Goal: Information Seeking & Learning: Check status

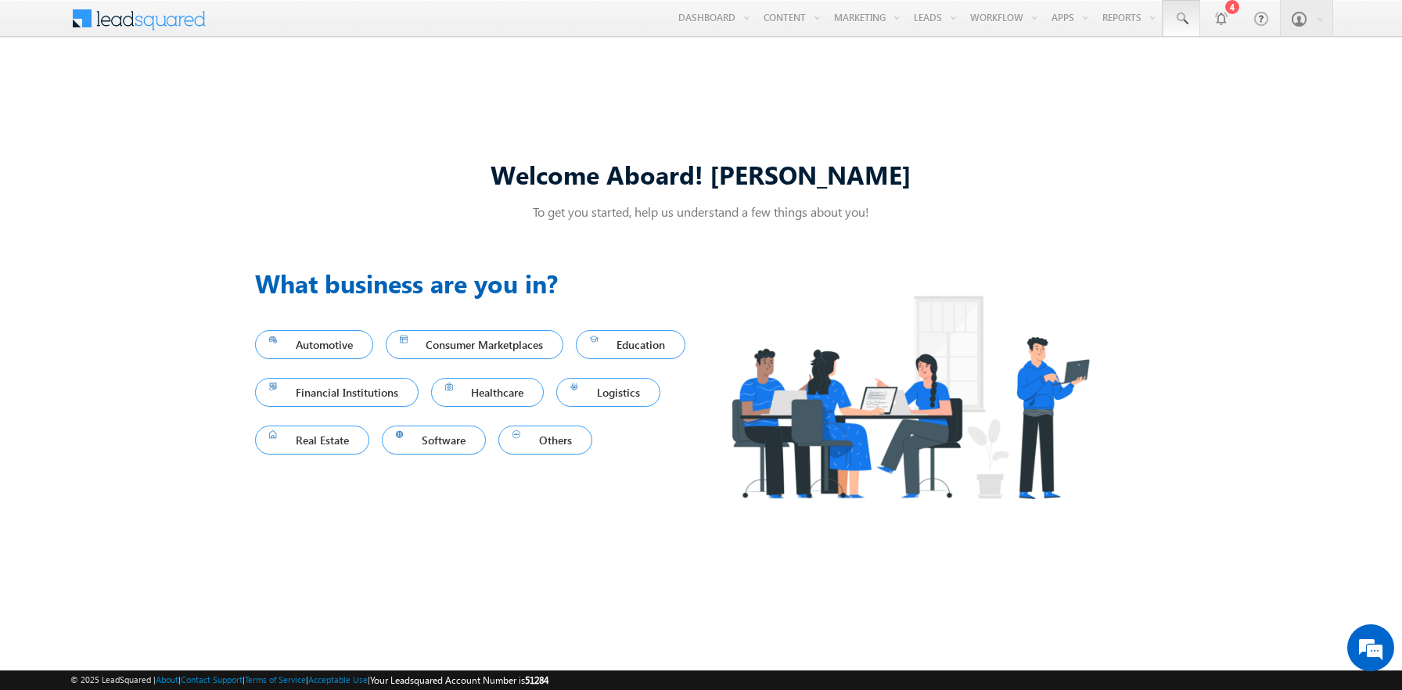
click at [1182, 19] on span at bounding box center [1182, 19] width 16 height 16
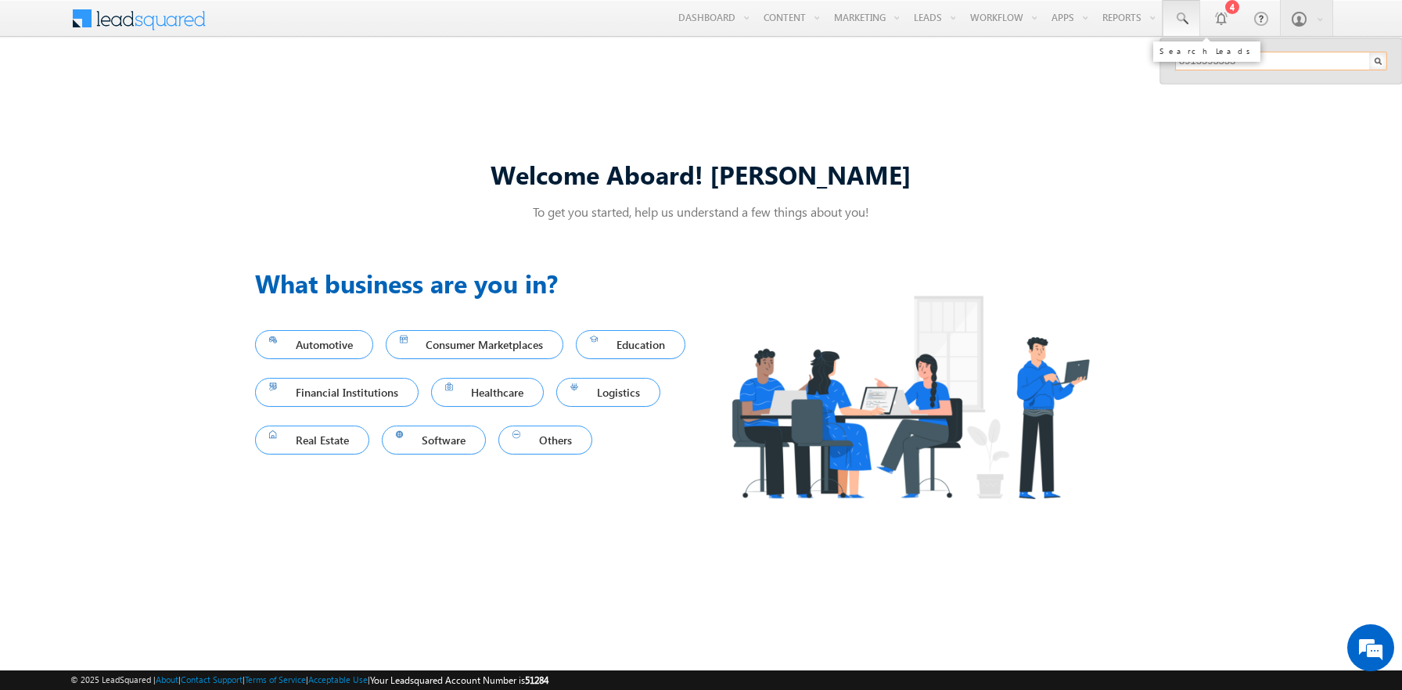
type input "8913593333"
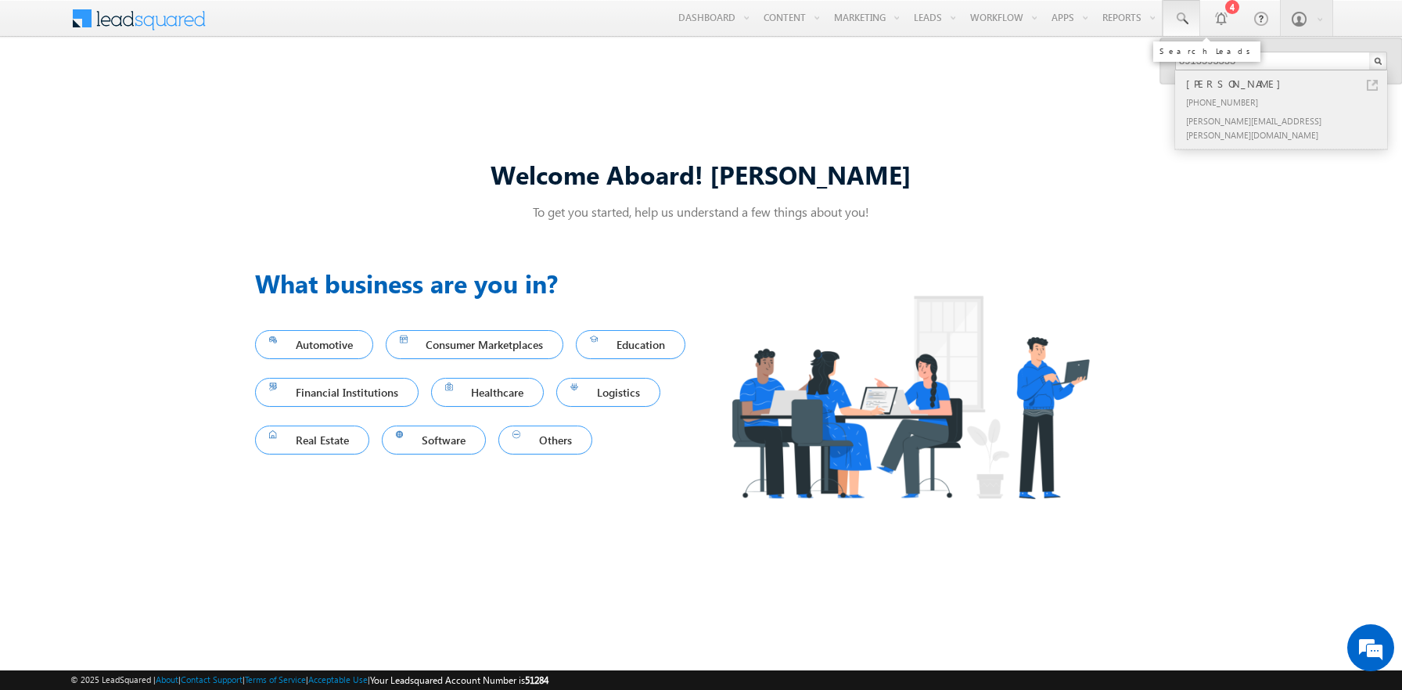
click at [1288, 84] on div "[PERSON_NAME]" at bounding box center [1288, 83] width 210 height 17
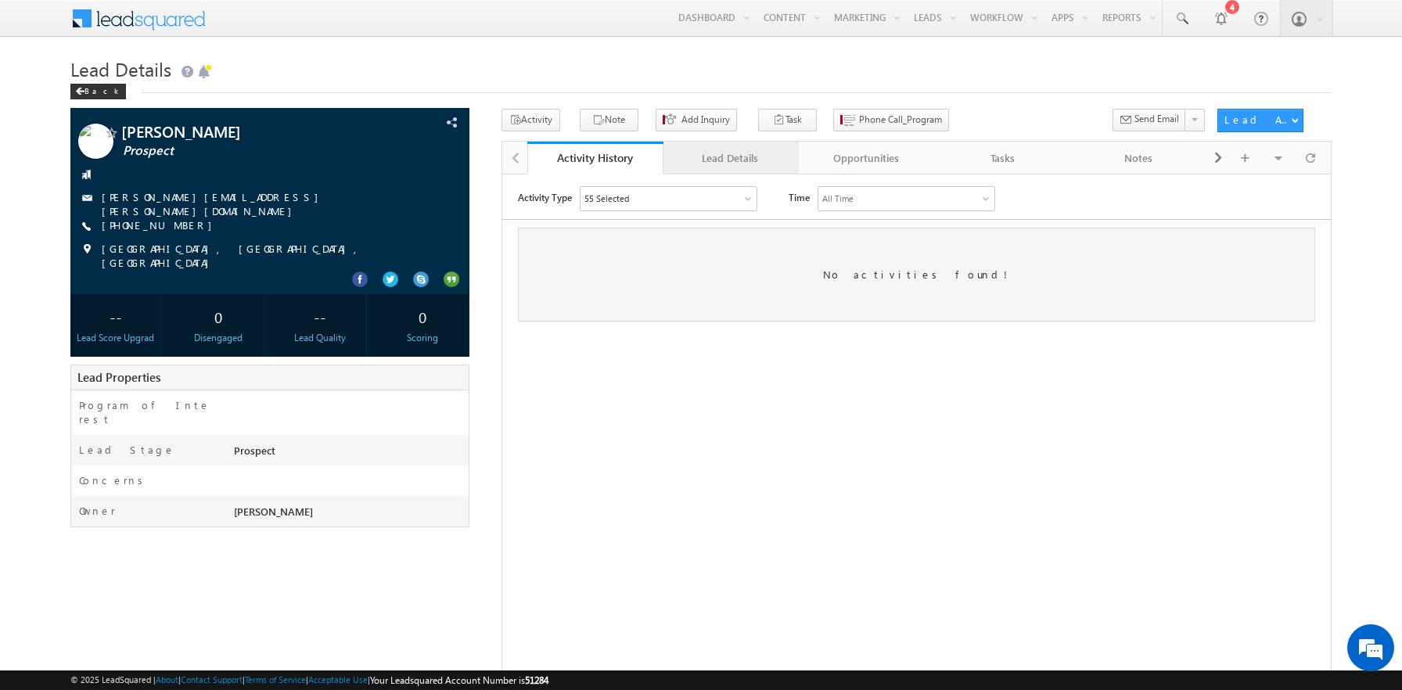
click at [730, 159] on div "Lead Details" at bounding box center [731, 158] width 110 height 19
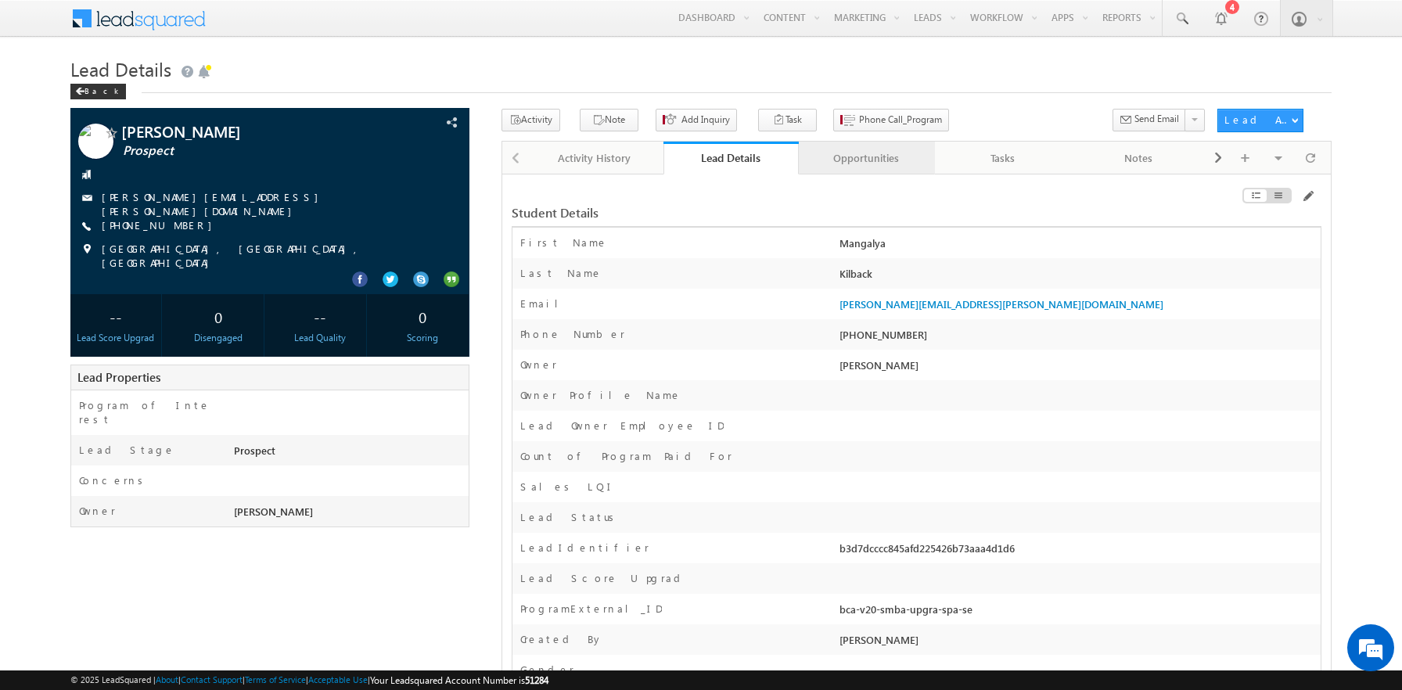
click at [866, 159] on div "Opportunities" at bounding box center [866, 158] width 110 height 19
